Goal: Find specific page/section: Find specific page/section

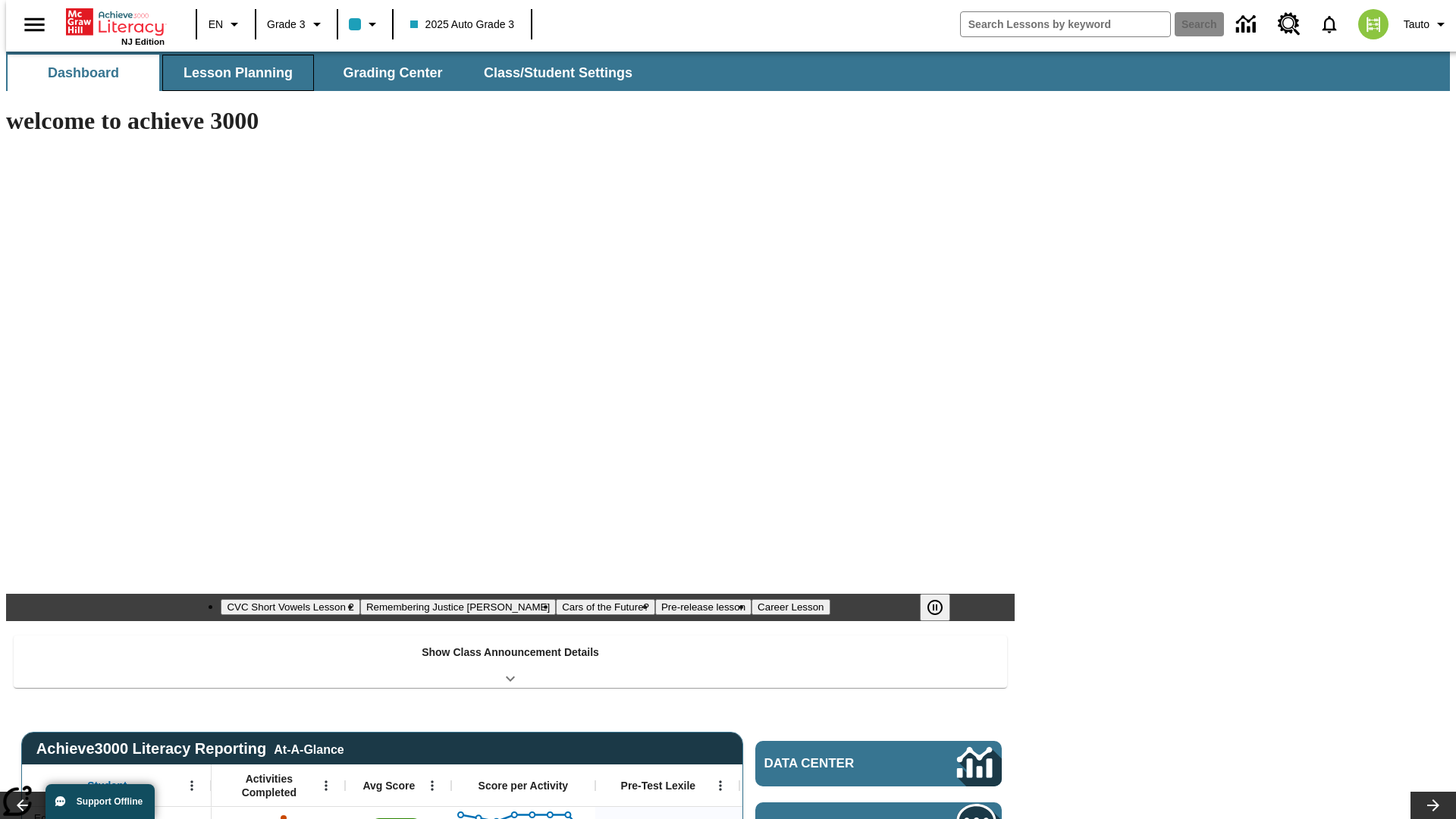
click at [232, 73] on span "Lesson Planning" at bounding box center [238, 72] width 109 height 17
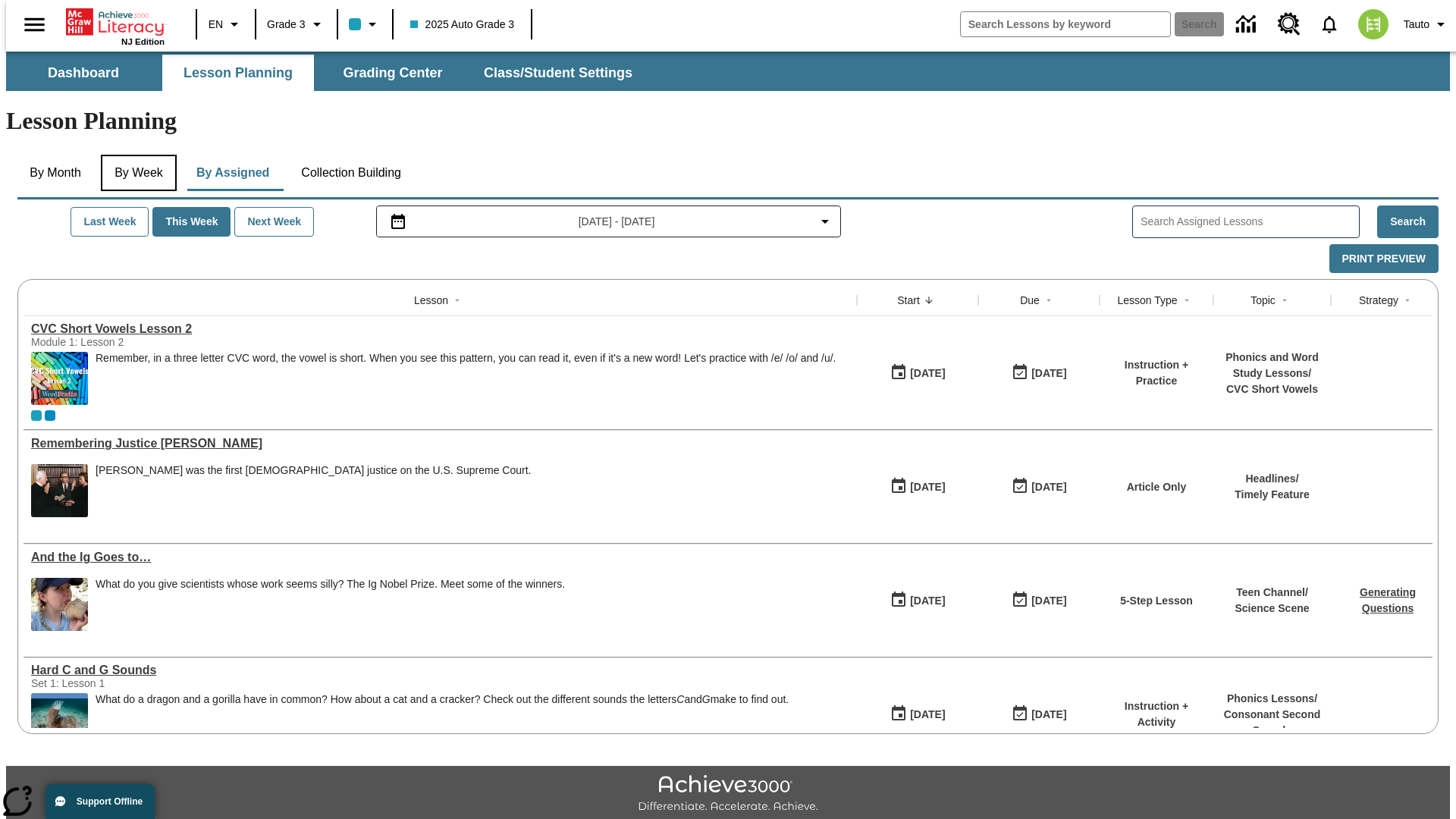
click at [136, 155] on button "By Week" at bounding box center [139, 173] width 76 height 36
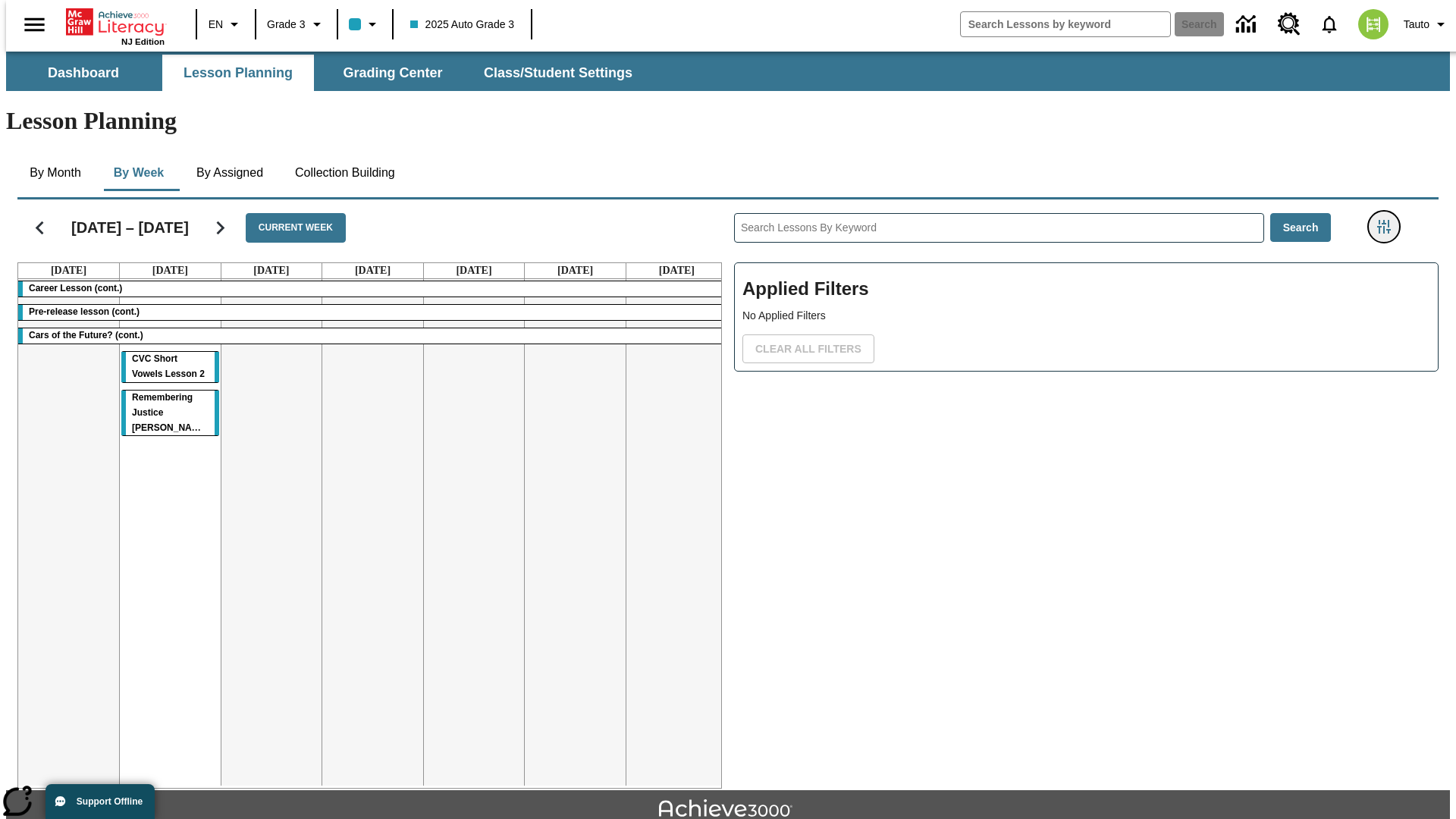
click at [1389, 220] on icon "Filters Side menu" at bounding box center [1385, 227] width 14 height 14
